Goal: Task Accomplishment & Management: Manage account settings

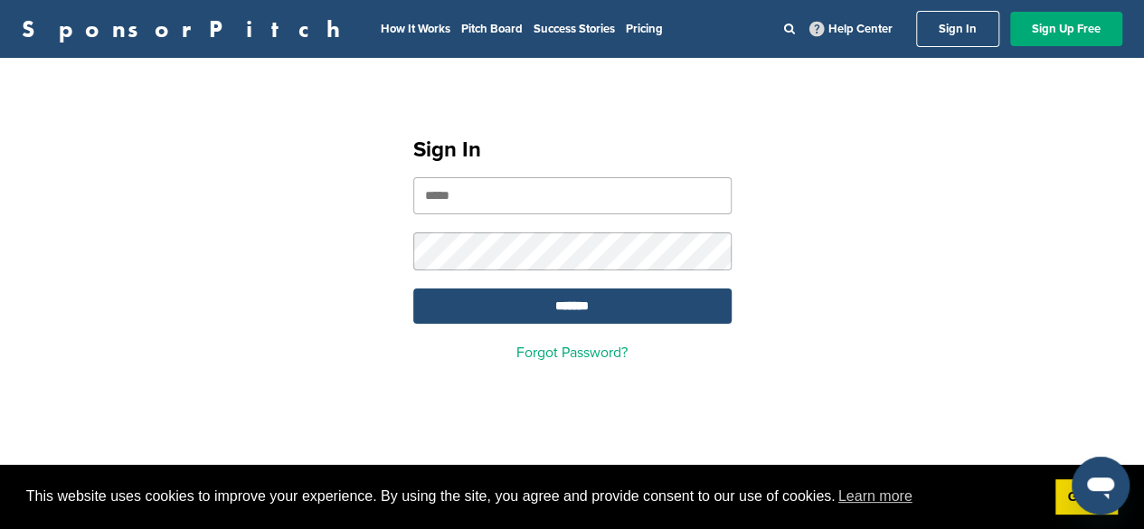
click at [975, 31] on link "Sign In" at bounding box center [957, 29] width 83 height 36
click at [552, 194] on input "email" at bounding box center [572, 195] width 318 height 37
type input "**********"
click at [747, 223] on div "**********" at bounding box center [572, 241] width 362 height 280
